Goal: Navigation & Orientation: Go to known website

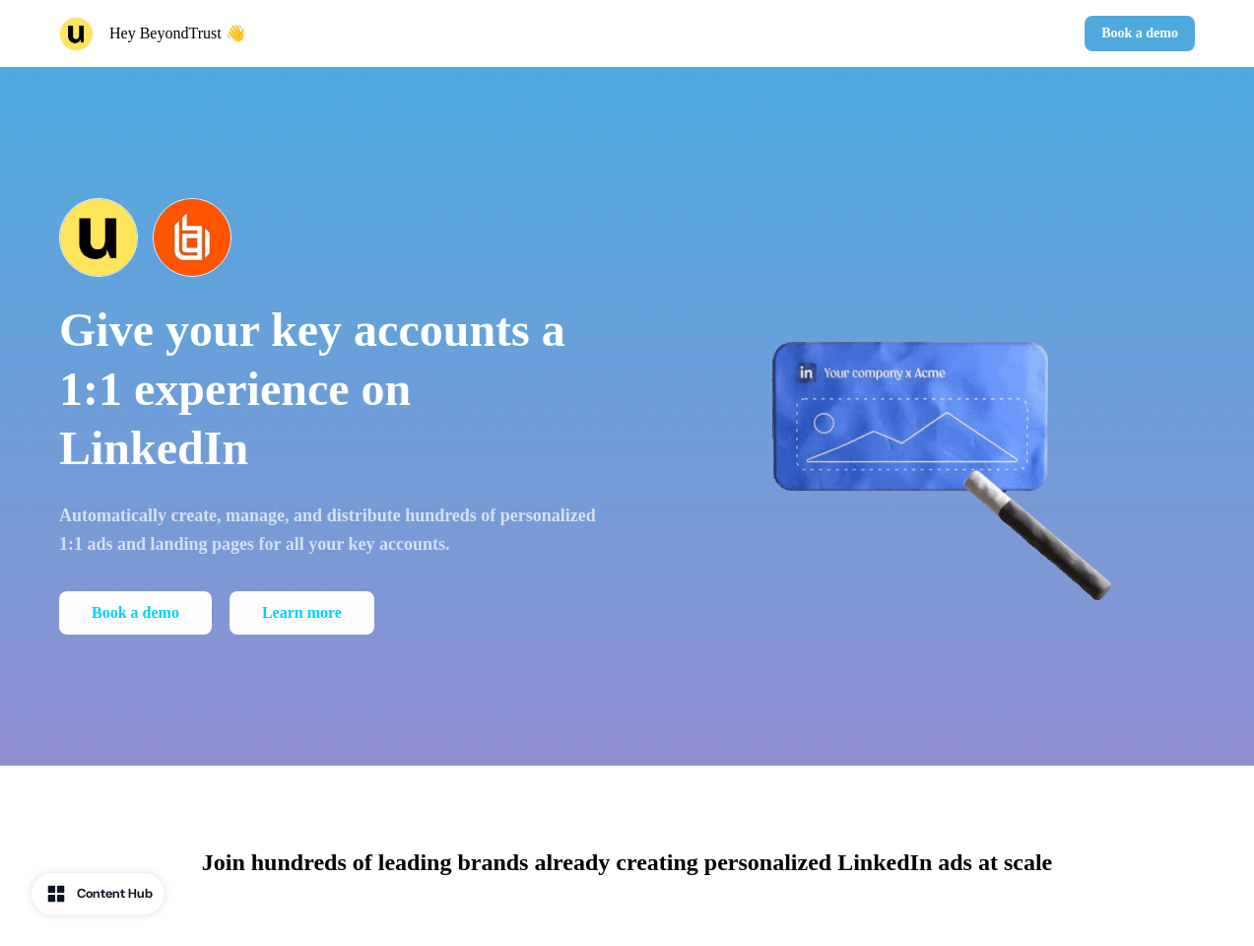
click at [626, 33] on div "Hey BeyondTrust 👋 Book a demo" at bounding box center [627, 33] width 1254 height 67
click at [339, 33] on div "Hey BeyondTrust 👋" at bounding box center [339, 34] width 560 height 34
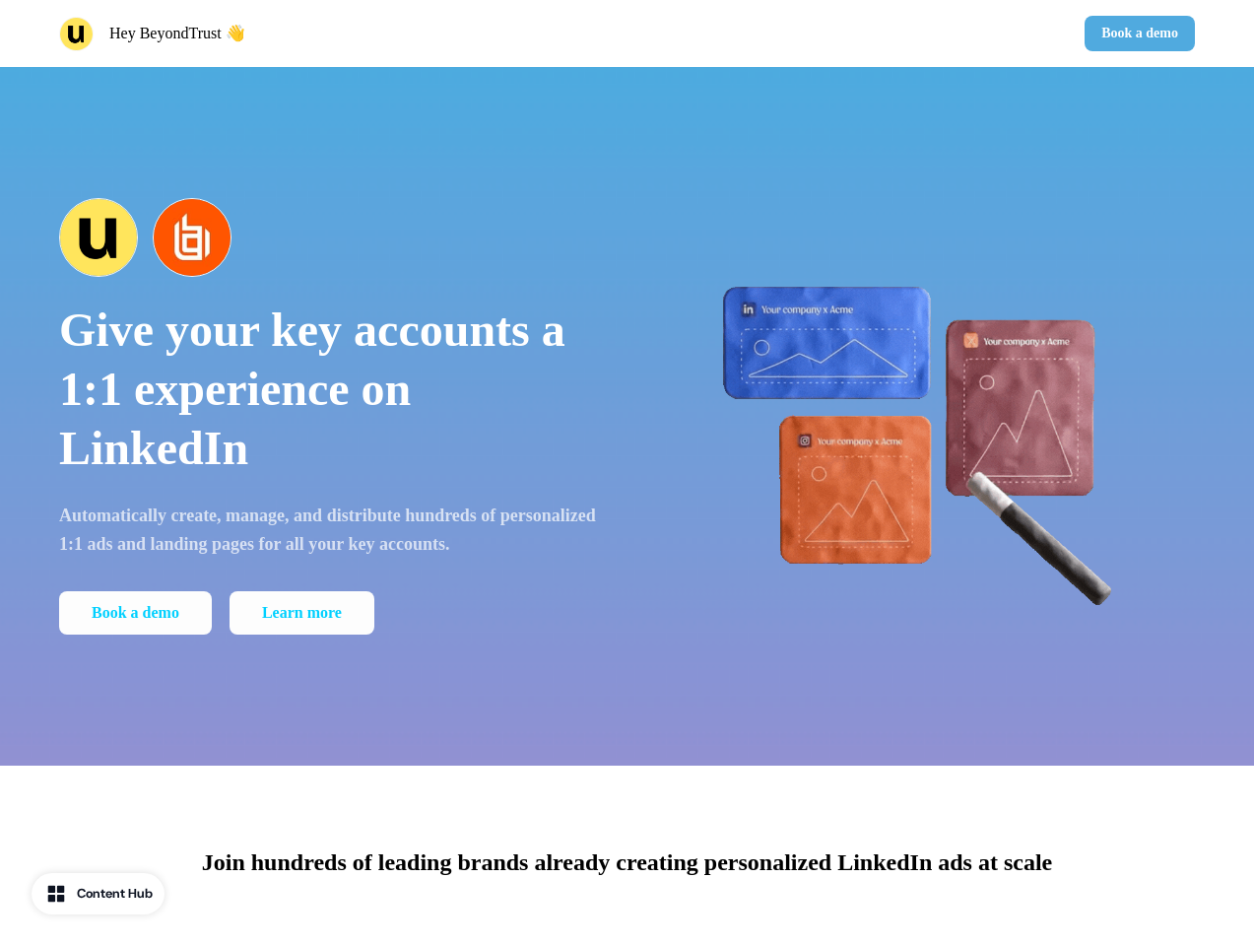
click at [915, 33] on div "Book a demo" at bounding box center [915, 33] width 560 height 35
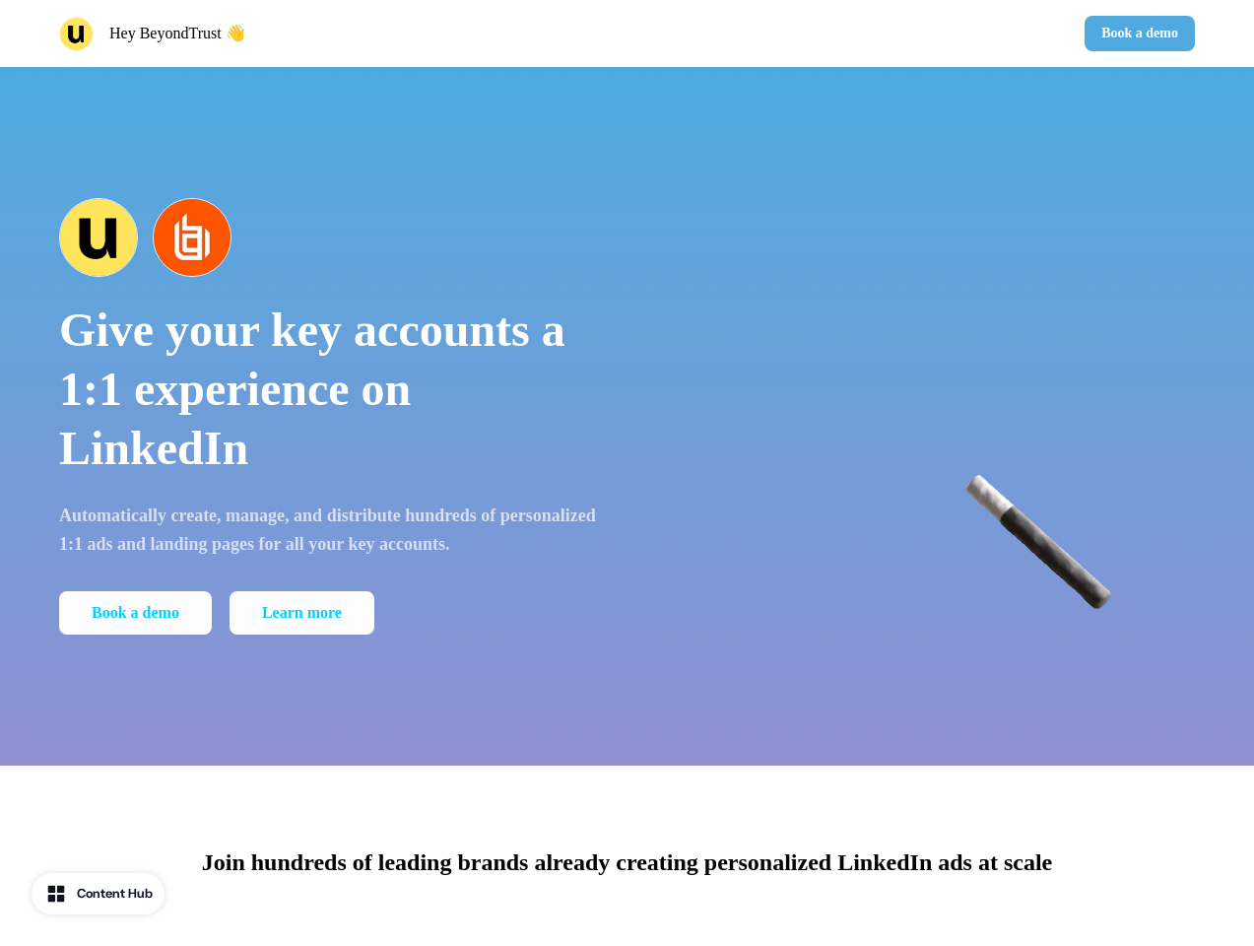
click at [1136, 33] on button "Book a demo" at bounding box center [1140, 33] width 110 height 35
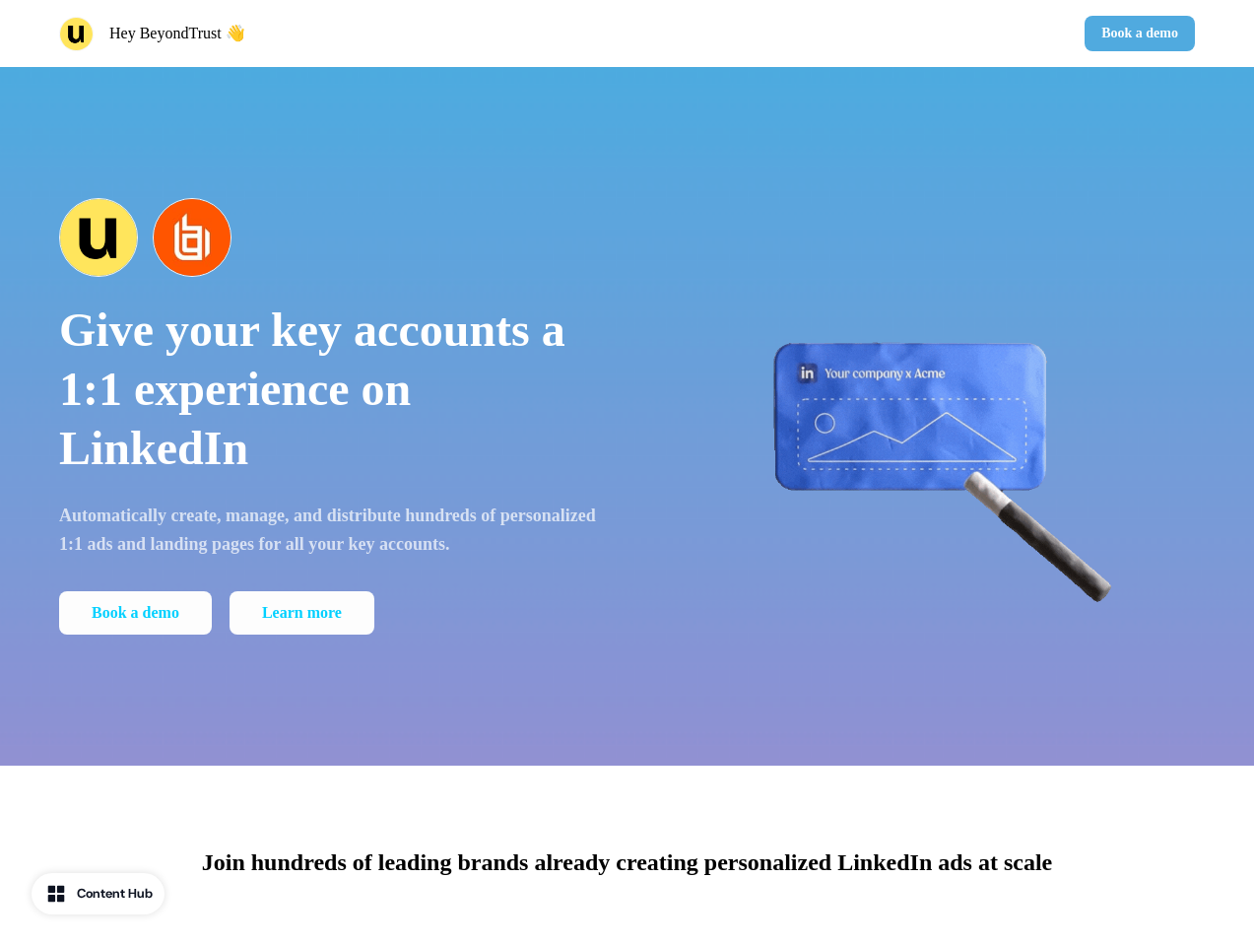
click at [626, 416] on div "Give your key accounts a 1:1 experience on LinkedIn Automatically create, manag…" at bounding box center [627, 416] width 1254 height 698
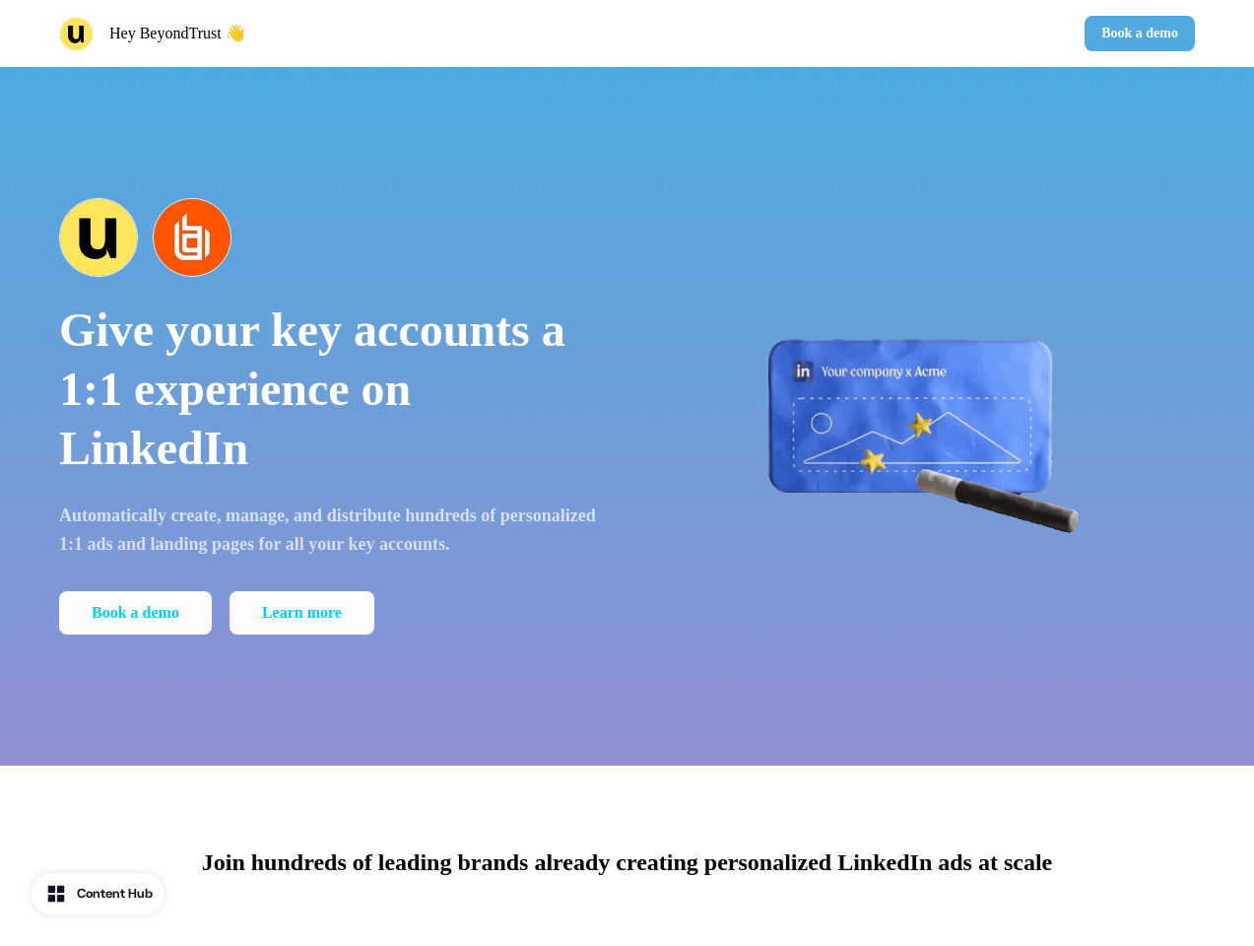
click at [329, 416] on p "Give your key accounts a 1:1 experience on LinkedIn" at bounding box center [329, 388] width 541 height 177
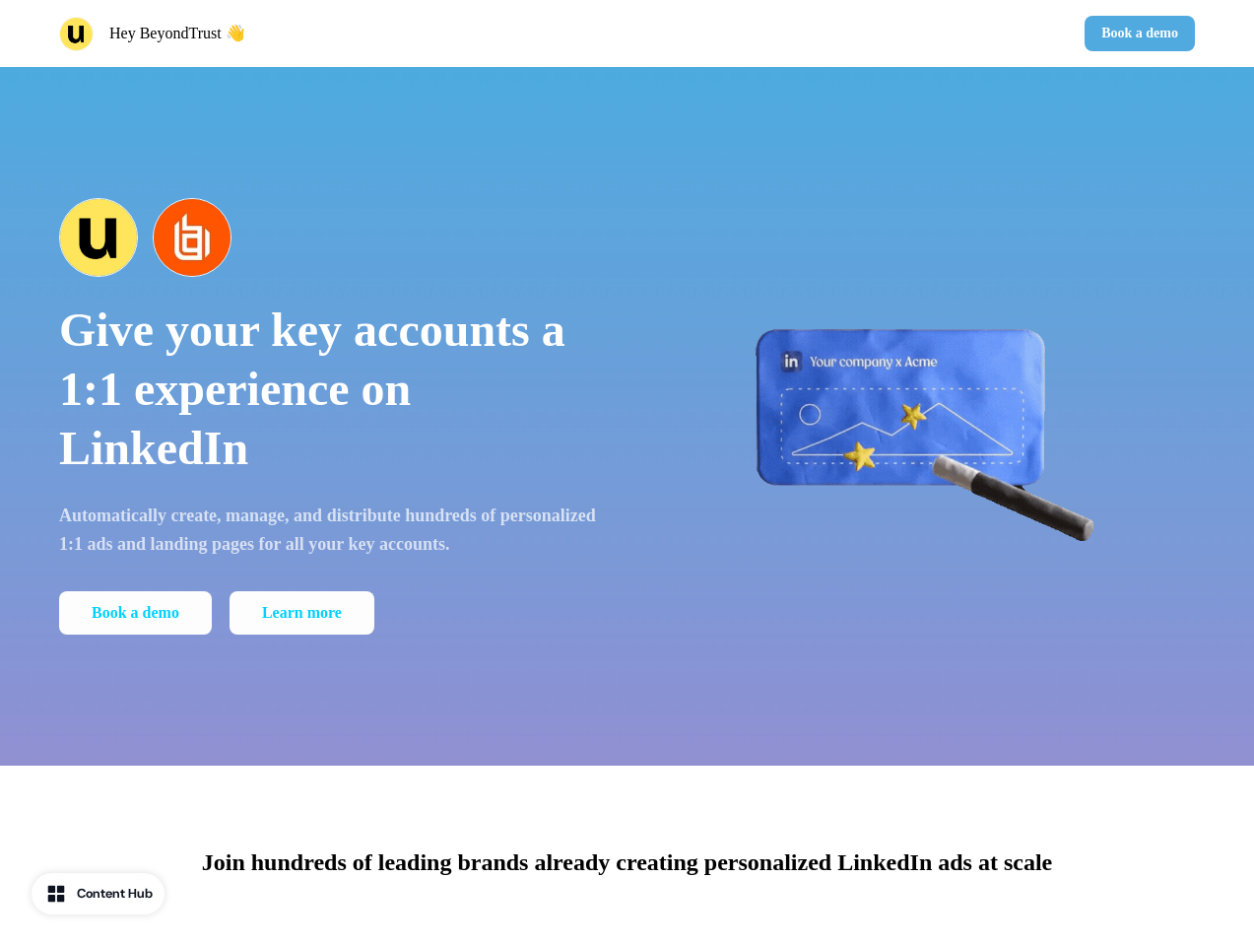
scroll to position [1005, 0]
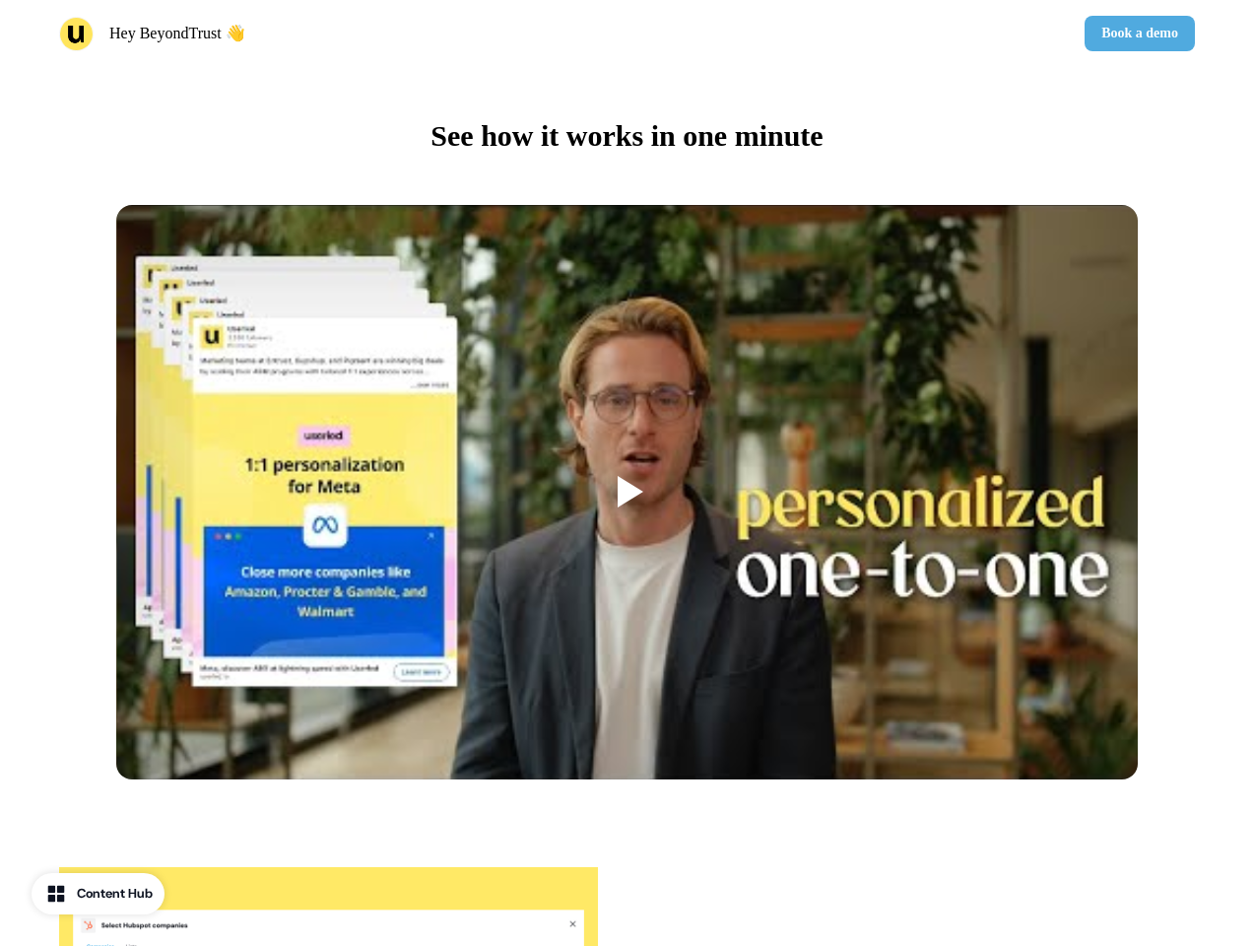
click at [329, 237] on div at bounding box center [627, 492] width 1022 height 575
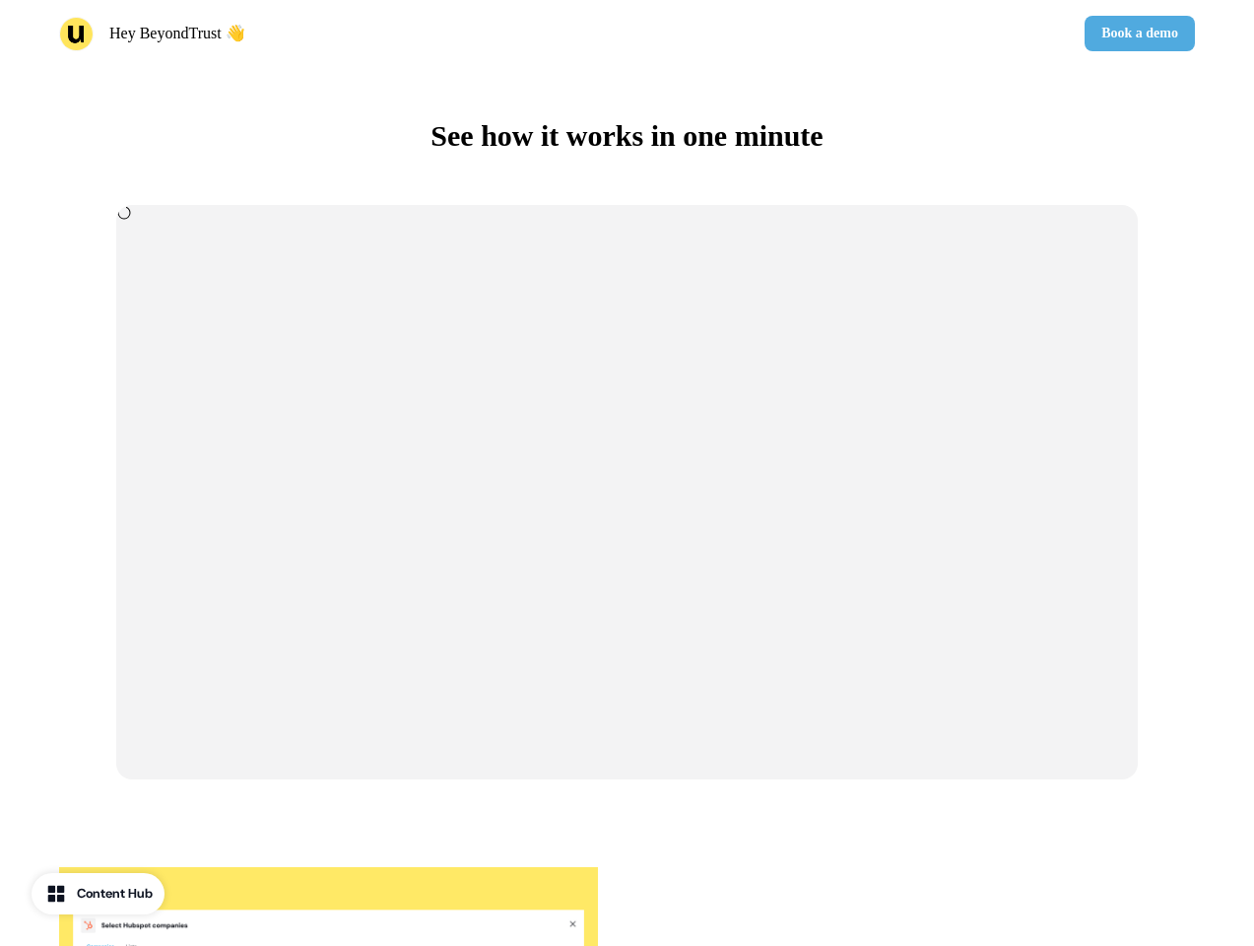
click at [139, 613] on div at bounding box center [627, 492] width 1022 height 575
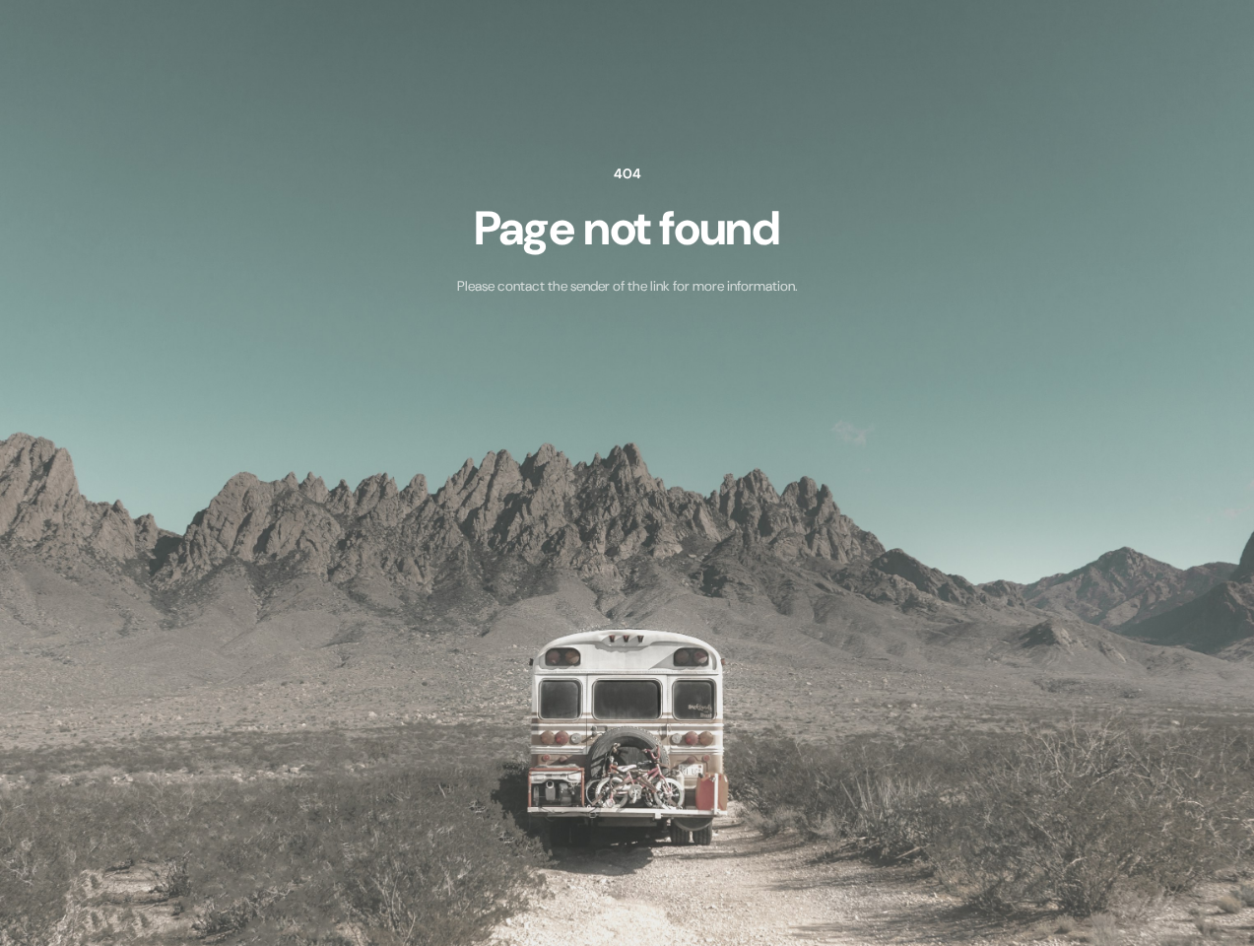
click at [925, 416] on div "404 Page not found Please contact the sender of the link for more information." at bounding box center [627, 226] width 1254 height 453
click at [626, 856] on img at bounding box center [627, 473] width 1254 height 946
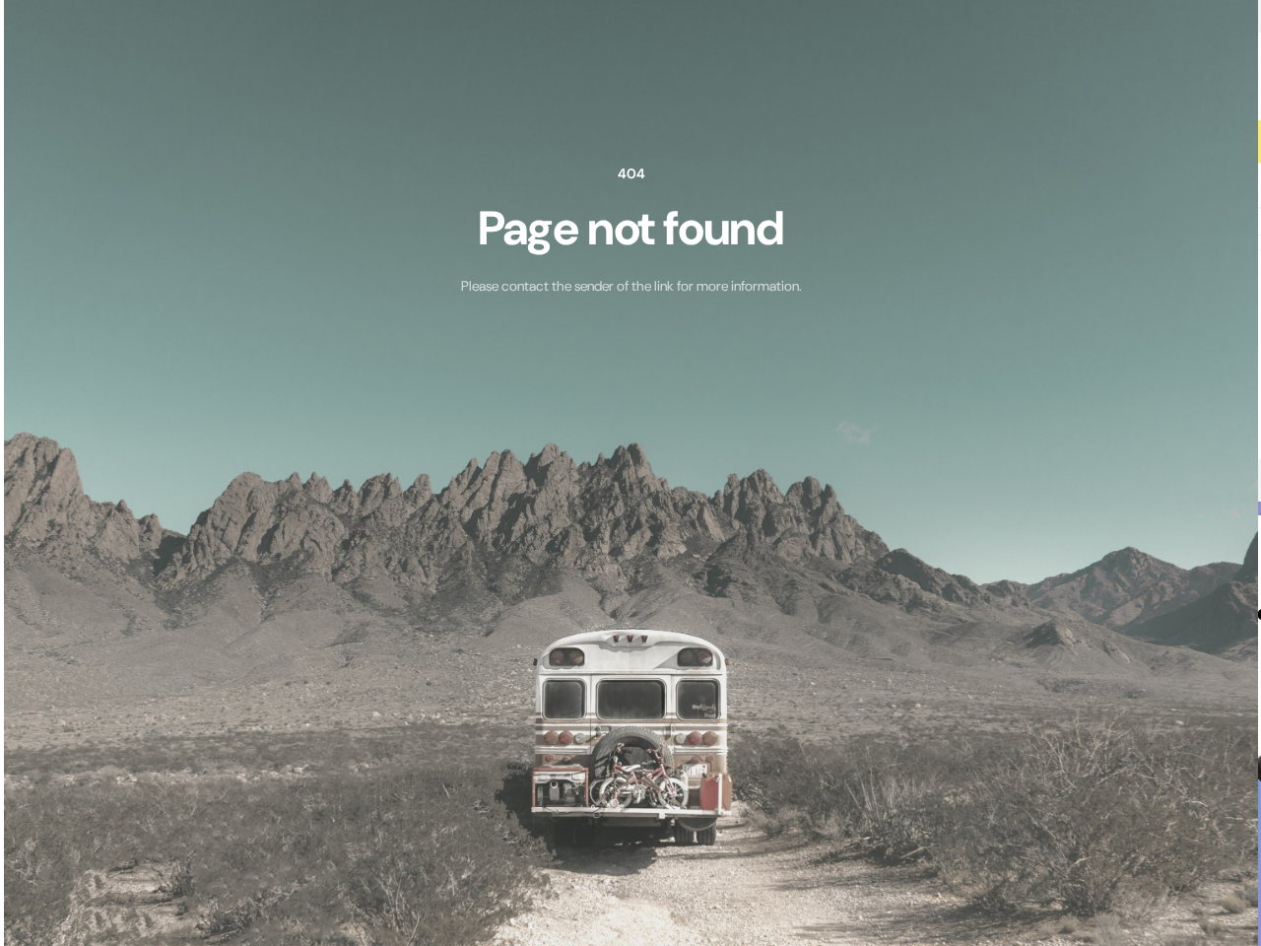
scroll to position [0, 0]
